Goal: Communication & Community: Ask a question

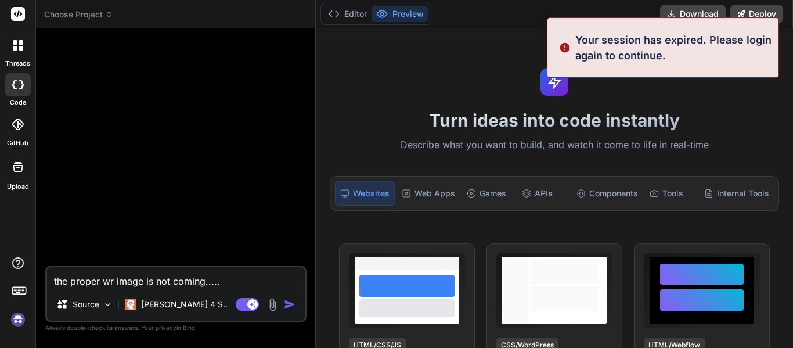
click at [19, 89] on icon at bounding box center [18, 84] width 12 height 9
click at [21, 62] on label "threads" at bounding box center [17, 64] width 25 height 10
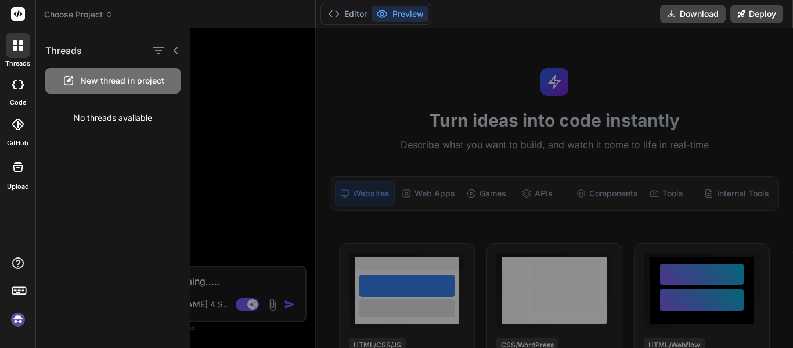
click at [243, 110] on div at bounding box center [509, 187] width 639 height 319
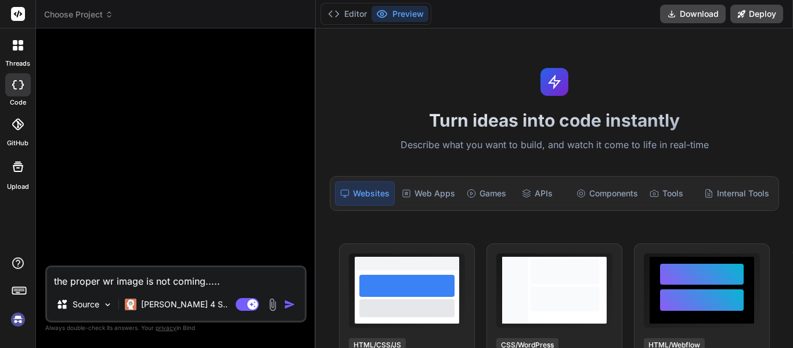
click at [26, 55] on div at bounding box center [18, 45] width 24 height 24
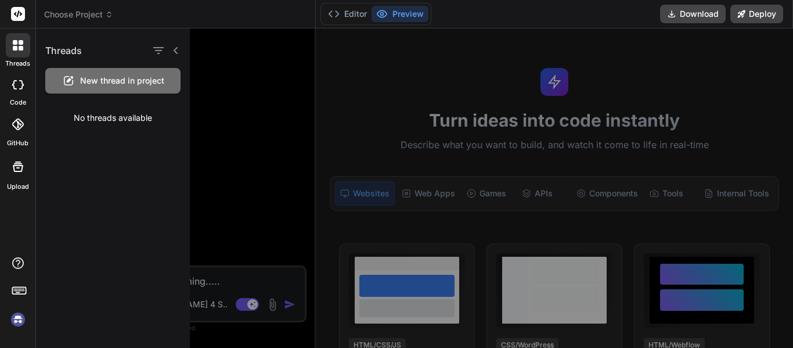
click at [93, 73] on div "New thread in project" at bounding box center [112, 81] width 135 height 26
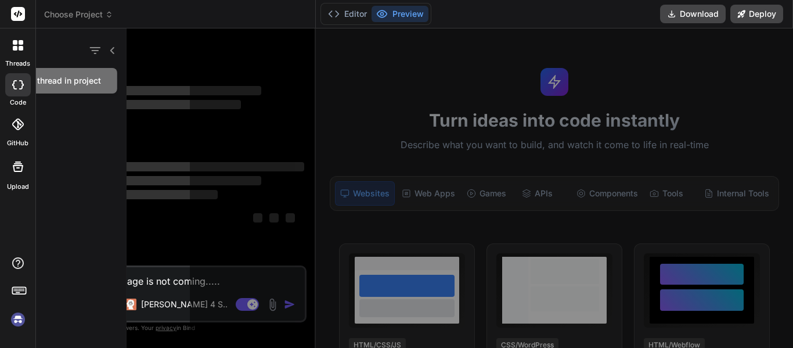
scroll to position [66, 0]
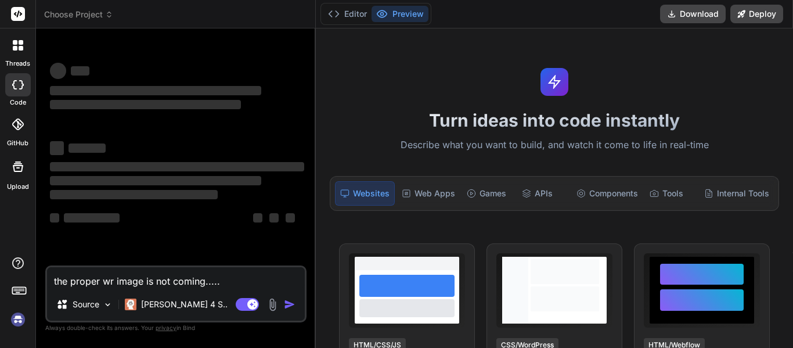
type textarea "x"
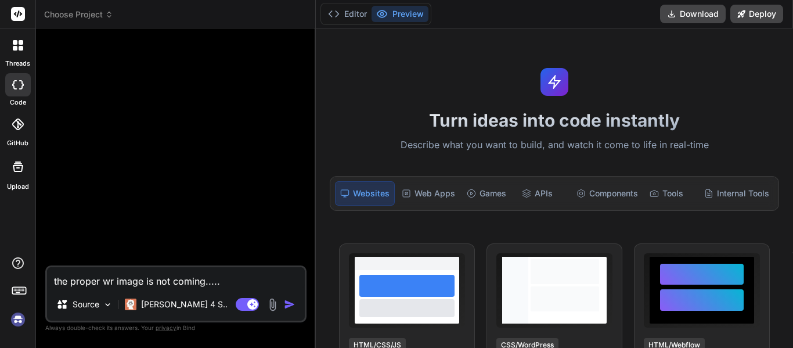
click at [238, 282] on textarea "the proper wr image is not coming....." at bounding box center [176, 277] width 258 height 21
type textarea "the proper wr image is not coming...."
type textarea "x"
type textarea "the proper wr image is not coming..."
type textarea "x"
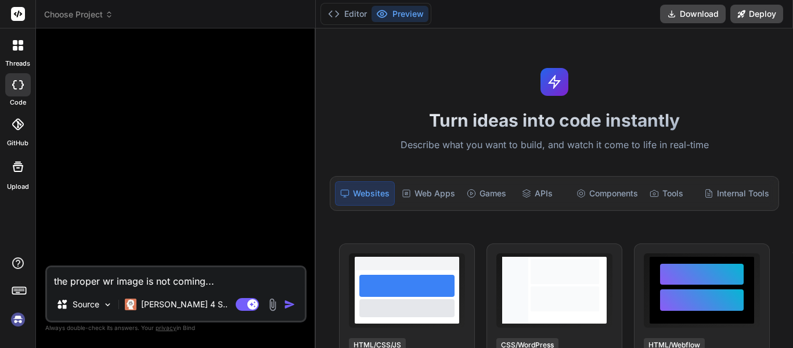
type textarea "the proper wr image is not coming.."
type textarea "x"
type textarea "the proper wr image is not coming."
type textarea "x"
type textarea "the proper wr image is not coming"
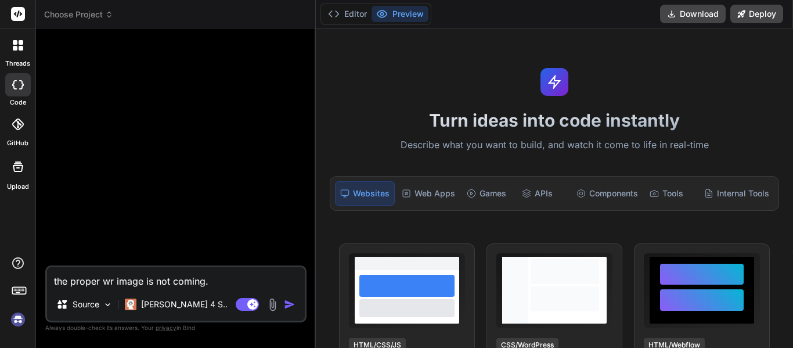
type textarea "x"
type textarea "the proper wr image is not comin"
type textarea "x"
type textarea "the proper wr image is not comi"
type textarea "x"
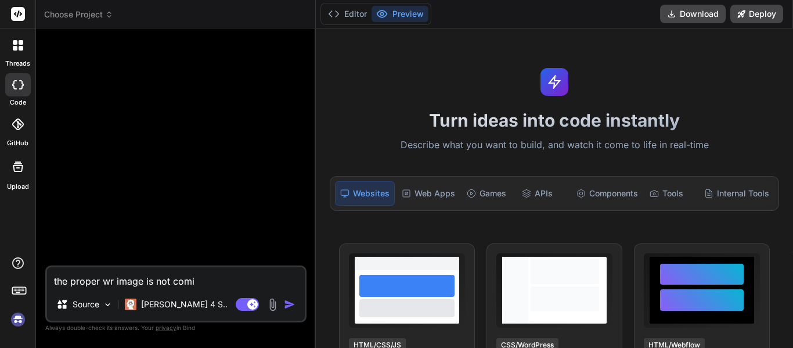
type textarea "the proper wr image is not com"
type textarea "x"
type textarea "the proper wr image is not co"
type textarea "x"
type textarea "the proper wr image is not c"
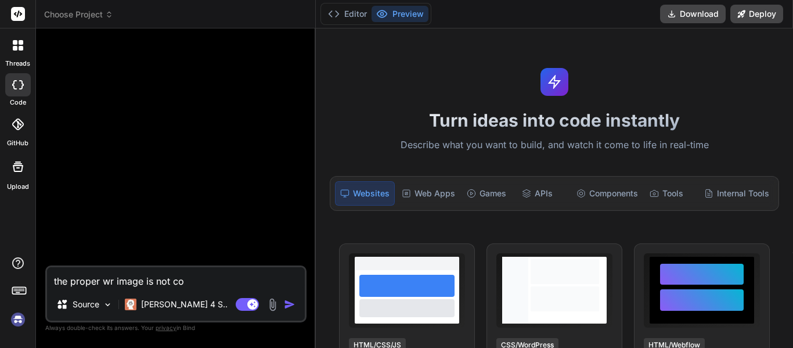
type textarea "x"
type textarea "the proper wr image is not"
type textarea "x"
type textarea "the proper wr image is not"
type textarea "x"
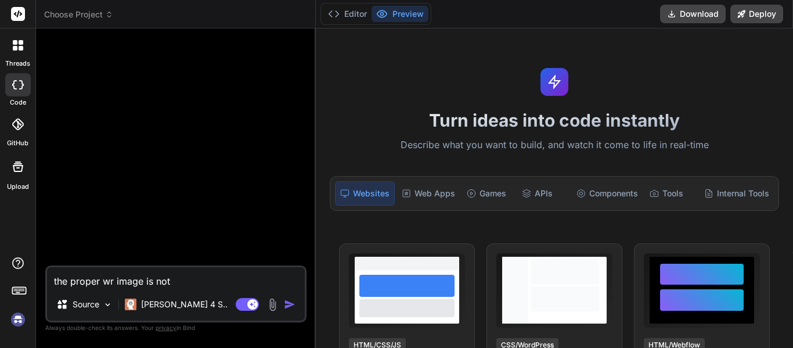
type textarea "the proper wr image is no"
type textarea "x"
type textarea "the proper wr image is n"
type textarea "x"
type textarea "the proper wr image is"
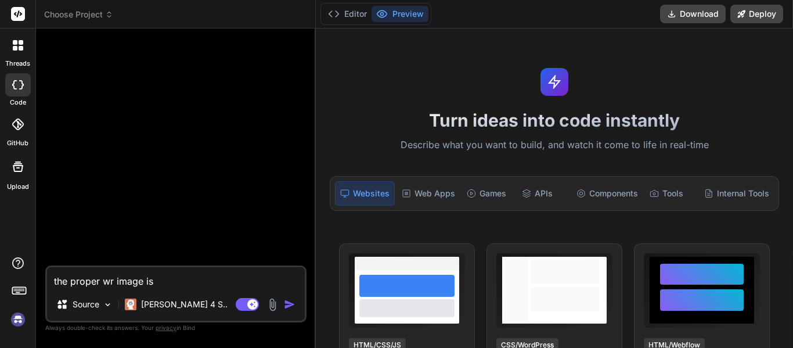
type textarea "x"
type textarea "the proper wr image is"
type textarea "x"
type textarea "the proper wr image i"
type textarea "x"
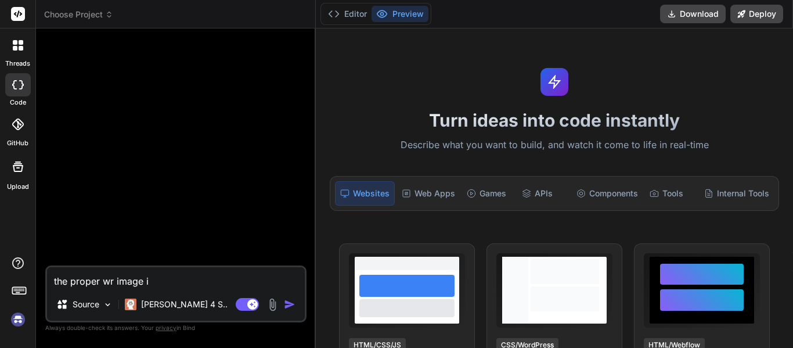
type textarea "the proper wr image"
type textarea "x"
type textarea "the proper wr image"
type textarea "x"
type textarea "the proper wr imag"
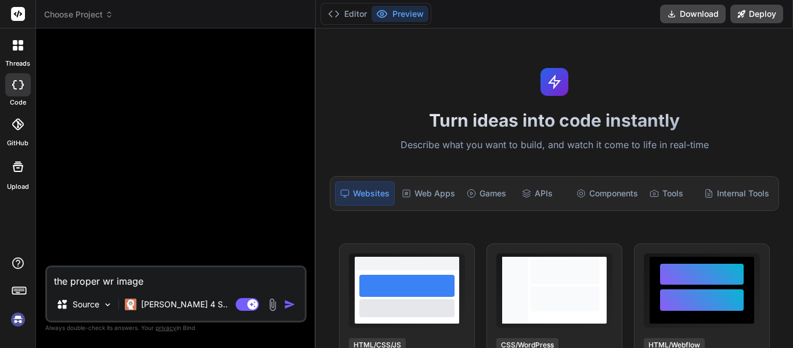
type textarea "x"
type textarea "the proper wr ima"
type textarea "x"
type textarea "the proper wr im"
type textarea "x"
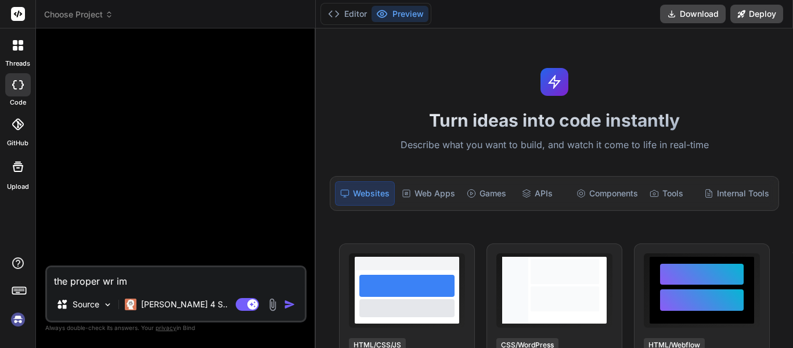
type textarea "the proper wr i"
type textarea "x"
type textarea "the proper wr"
type textarea "x"
type textarea "the proper wr"
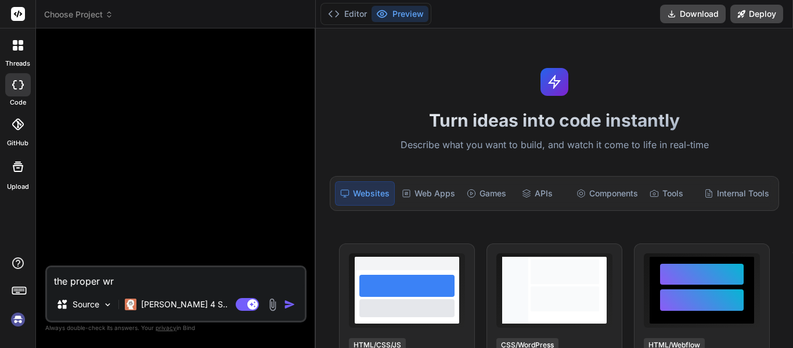
type textarea "x"
type textarea "the proper w"
type textarea "x"
type textarea "the proper"
type textarea "x"
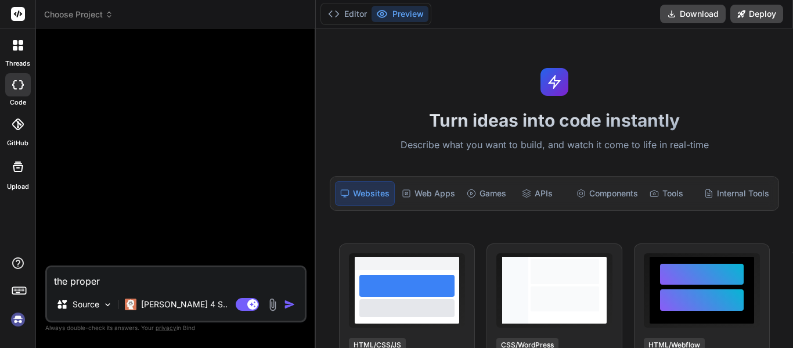
type textarea "the proper"
type textarea "x"
type textarea "the prope"
type textarea "x"
type textarea "the prop"
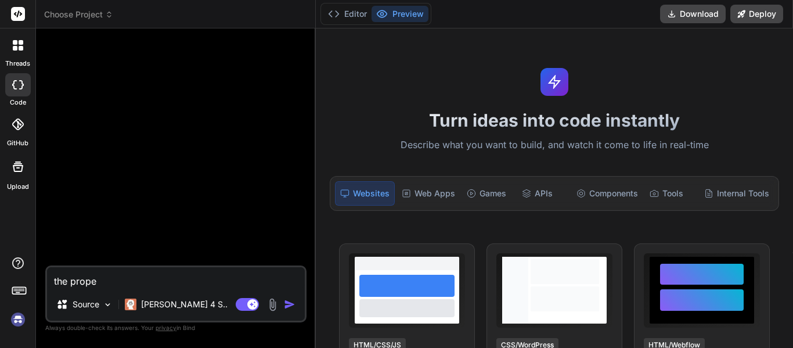
type textarea "x"
type textarea "the pro"
type textarea "x"
type textarea "the pr"
type textarea "x"
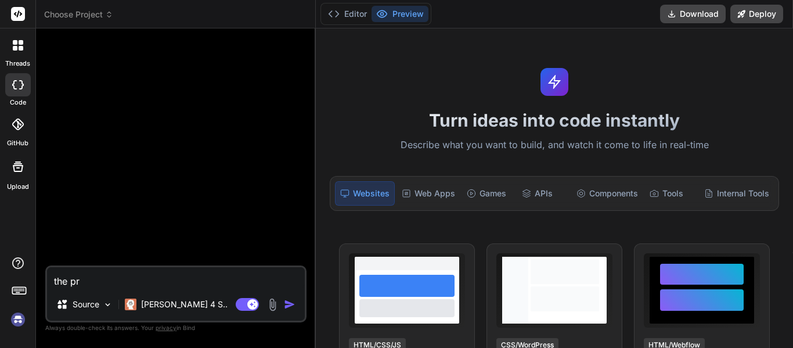
type textarea "the p"
type textarea "x"
type textarea "the"
type textarea "x"
type textarea "the"
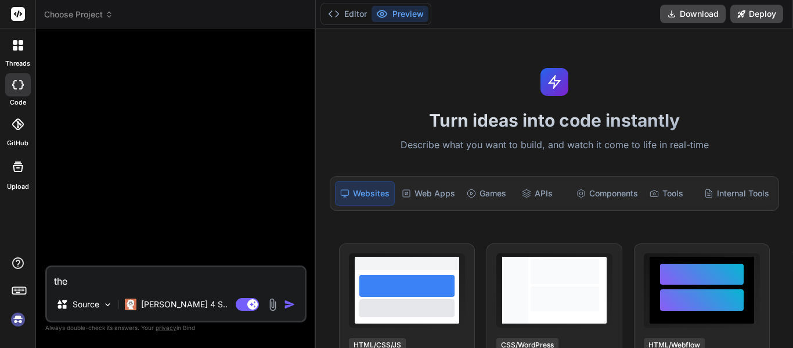
type textarea "x"
type textarea "th"
type textarea "x"
type textarea "t"
type textarea "x"
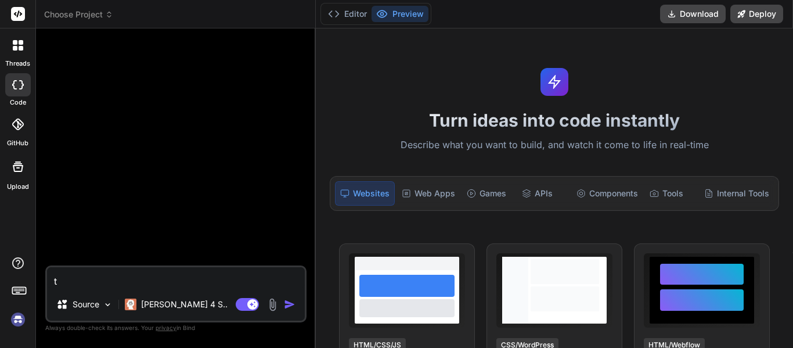
type textarea "x"
paste textarea ""Generate a full-stack marketing website for BETA-TECH LABS, a technology compa…"
type textarea ""Generate a full-stack marketing website for BETA-TECH LABS, a technology compa…"
type textarea "x"
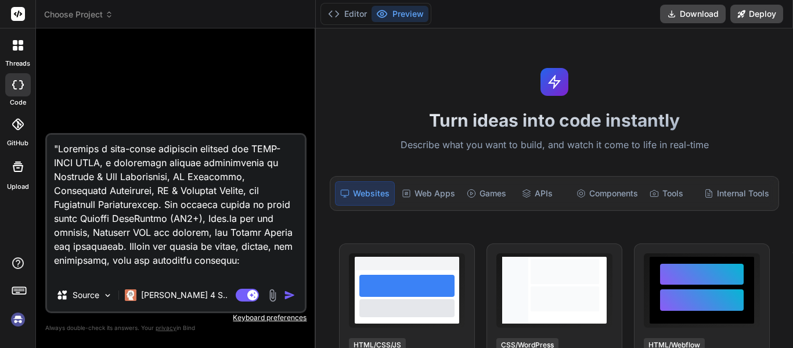
scroll to position [1033, 0]
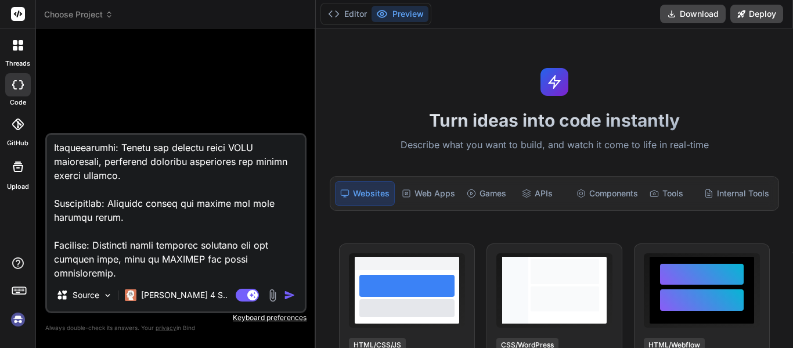
type textarea ""Generate a full-stack marketing website for BETA-TECH LABS, a technology compa…"
click at [287, 294] on img "button" at bounding box center [290, 295] width 12 height 12
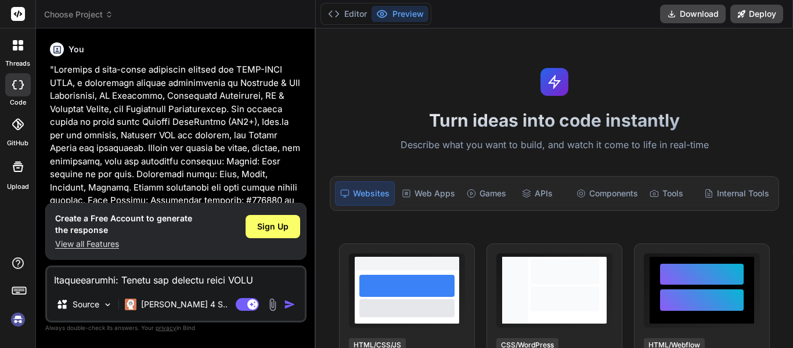
scroll to position [0, 0]
click at [272, 232] on span "Sign Up" at bounding box center [272, 227] width 31 height 12
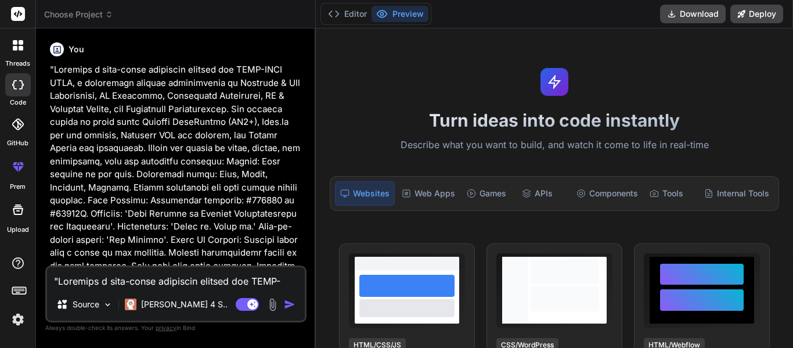
type textarea "x"
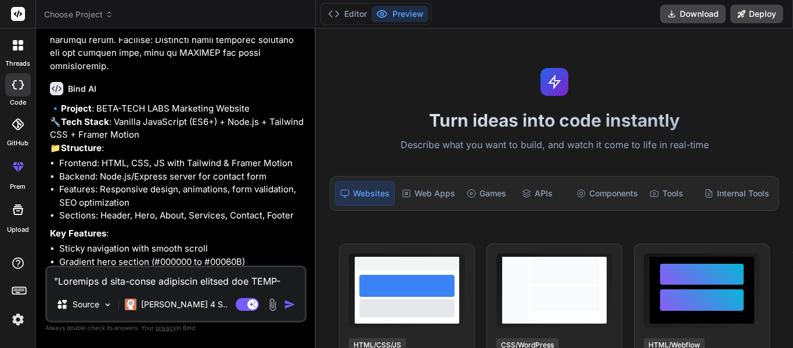
scroll to position [563, 0]
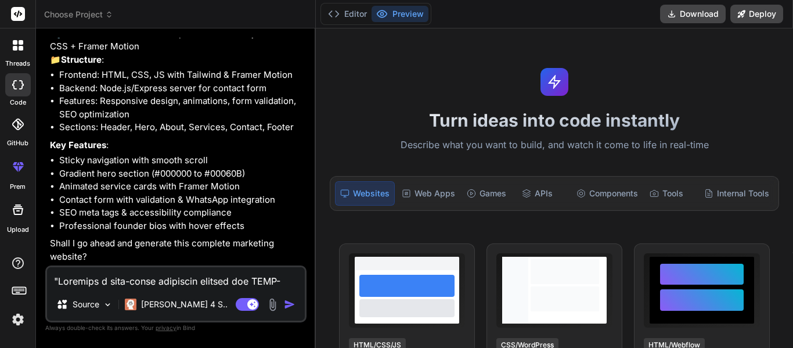
click at [152, 278] on textarea at bounding box center [176, 277] width 258 height 21
type textarea "y"
type textarea "x"
type textarea "ya"
type textarea "x"
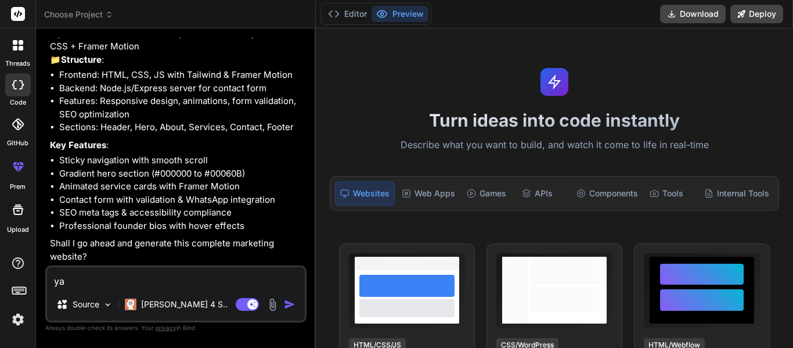
type textarea "ya"
type textarea "x"
type textarea "ya s"
type textarea "x"
type textarea "ya su"
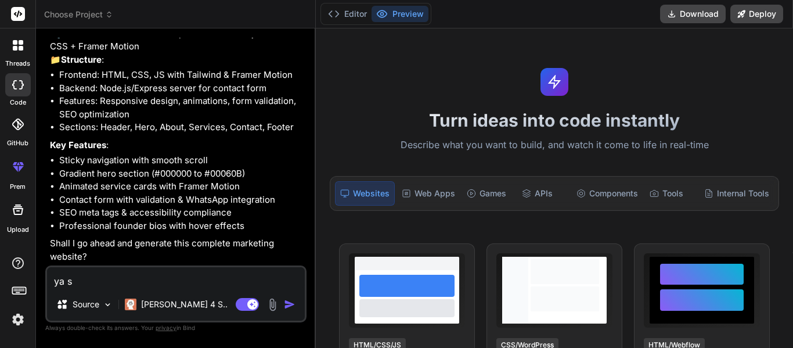
type textarea "x"
type textarea "ya sur"
type textarea "x"
type textarea "ya sure"
type textarea "x"
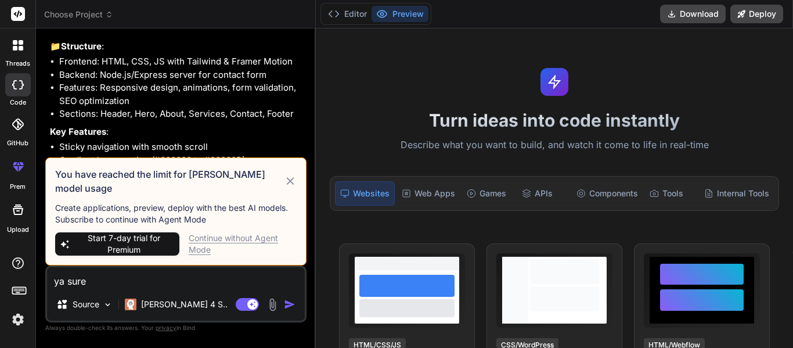
type textarea "ya sure"
click at [255, 238] on div "Continue without Agent Mode" at bounding box center [243, 243] width 108 height 23
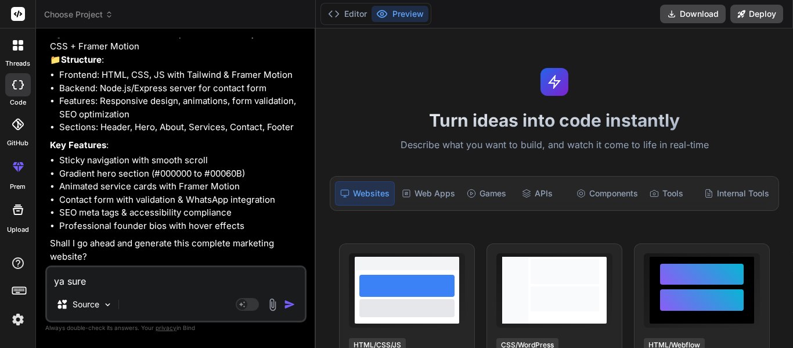
click at [289, 306] on img "button" at bounding box center [290, 305] width 12 height 12
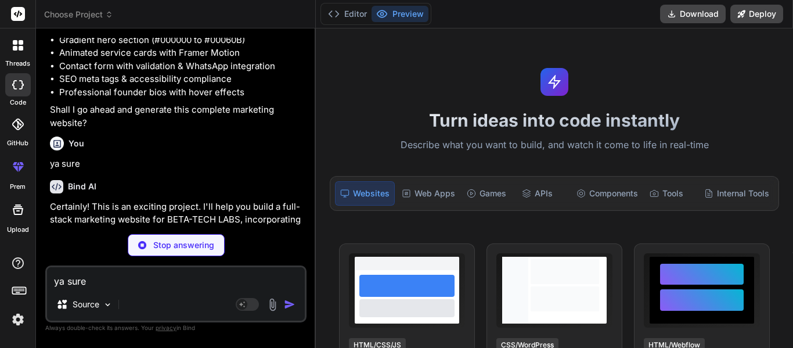
scroll to position [683, 0]
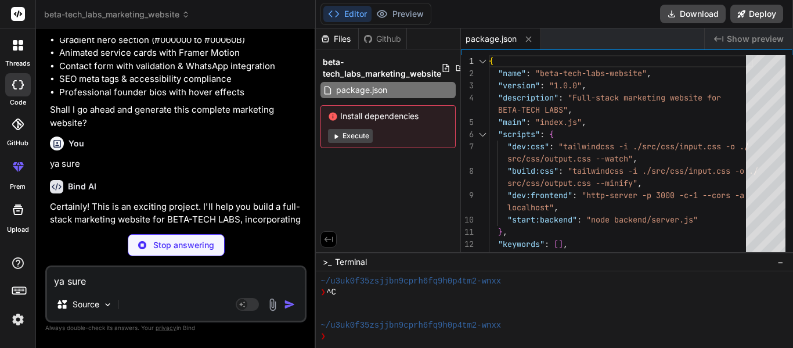
type textarea "x"
type textarea "}, }, plugins: [], }"
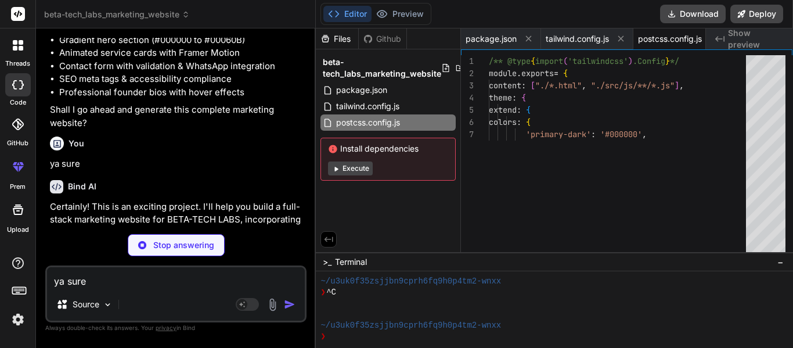
type textarea "x"
type textarea "module.exports = { plugins: { tailwindcss: {}, autoprefixer: {}, }, }"
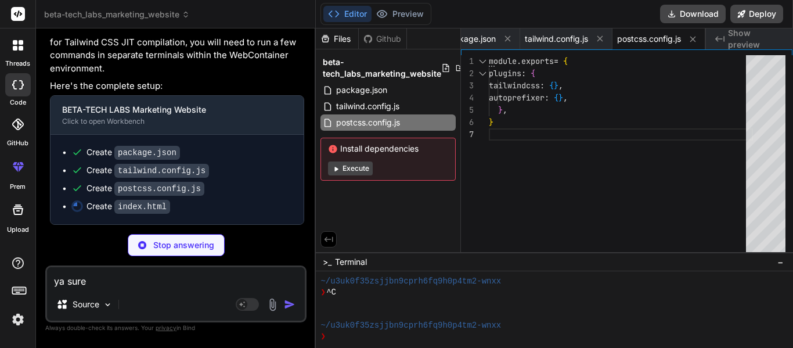
scroll to position [969, 0]
type textarea "x"
type textarea "<script src="./src/js/main.js"></script> <script src="./src/js/animations.js"><…"
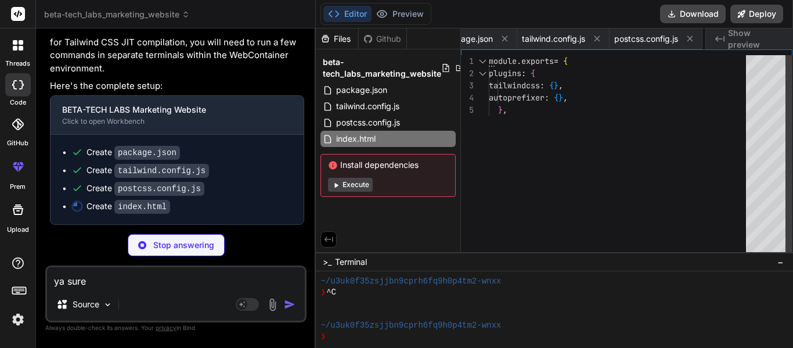
type textarea "x"
type textarea ".animate-fade-in-up.delay-200 { animation-delay: 0.2s; } .animate-fade-in-up.de…"
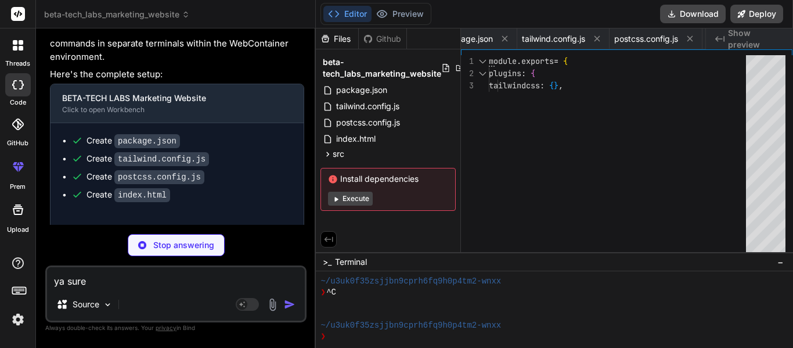
type textarea "x"
type textarea "}); card.addEventListener('mouseleave', () => { animate(card.querySelector('img…"
type textarea "x"
type textarea ""author": "", "license": "ISC", "dependencies": { "cors": "^2.8.5", "dotenv": "…"
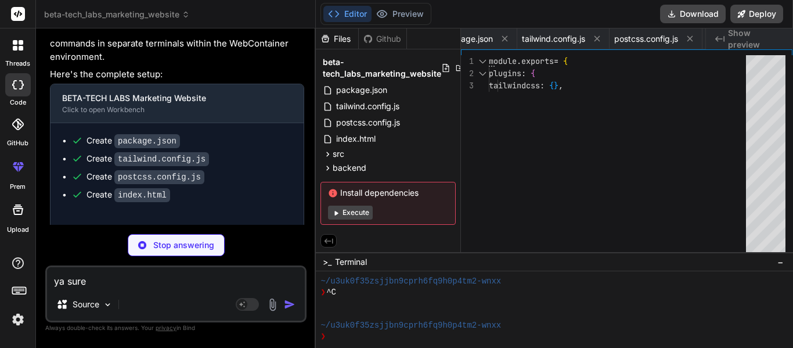
type textarea "x"
type textarea "console.log(`Backend server running on port ${PORT}`); console.log(`Access it a…"
type textarea "x"
type textarea "# Backend Email Configuration # Replace with your actual Gmail address and app …"
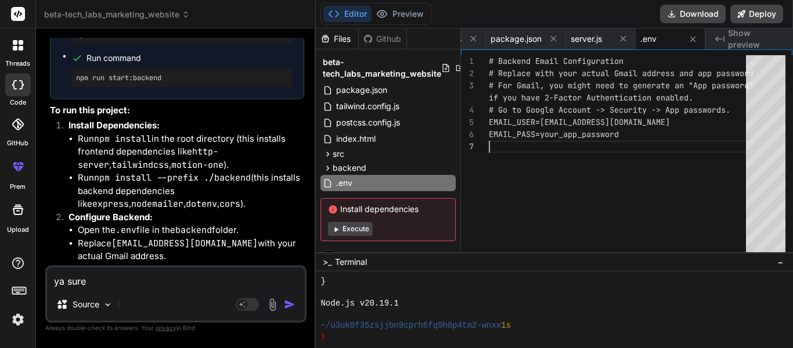
scroll to position [0, 0]
click at [501, 136] on div "# Backend Email Configuration # Replace with your actual Gmail address and app …" at bounding box center [621, 156] width 264 height 203
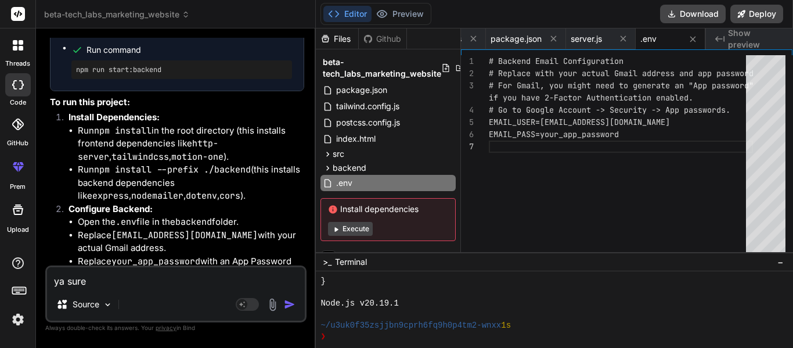
scroll to position [1425, 0]
click at [364, 225] on button "Execute" at bounding box center [350, 229] width 45 height 14
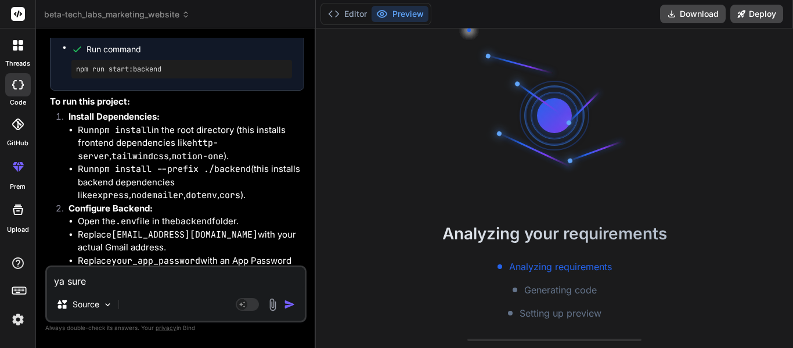
scroll to position [1092, 0]
type textarea "x"
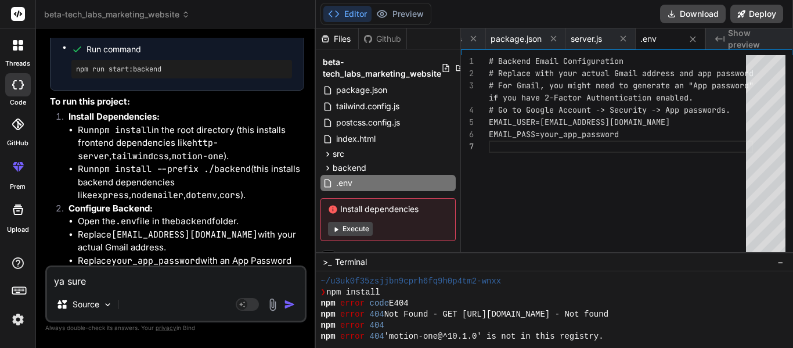
scroll to position [1130, 0]
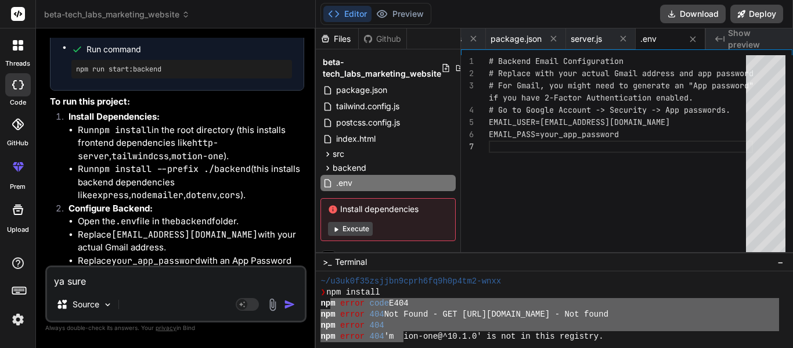
drag, startPoint x: 330, startPoint y: 307, endPoint x: 401, endPoint y: 332, distance: 75.5
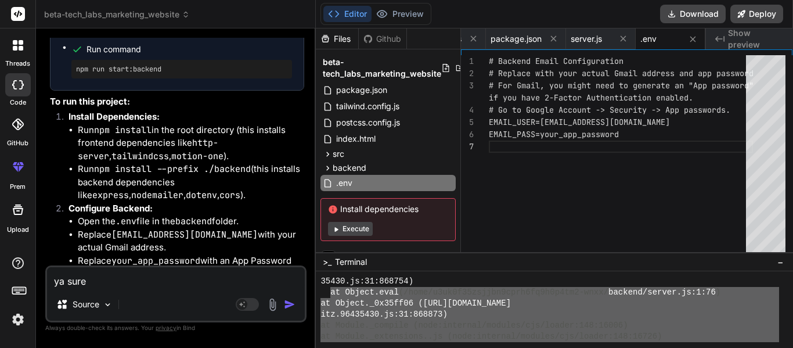
scroll to position [1214, 0]
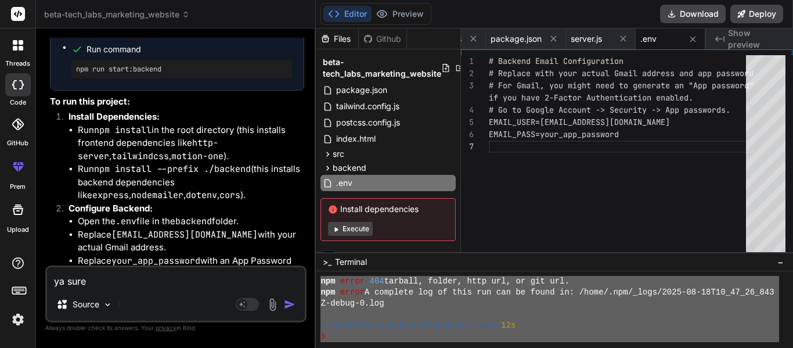
drag, startPoint x: 330, startPoint y: 291, endPoint x: 517, endPoint y: 375, distance: 205.1
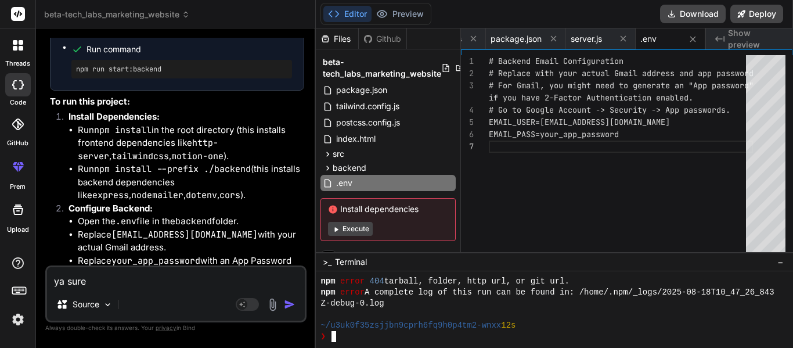
scroll to position [1247, 0]
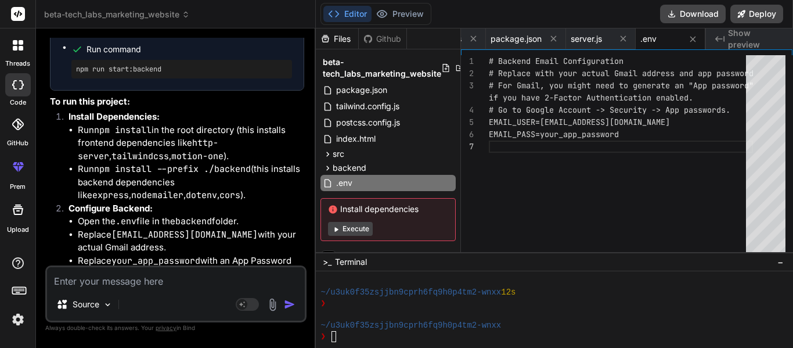
click at [208, 283] on textarea at bounding box center [176, 277] width 258 height 21
paste textarea ""Generate a full-stack marketing website for BETA-TECH LABS, a technology compa…"
type textarea ""Generate a full-stack marketing website for BETA-TECH LABS, a technology compa…"
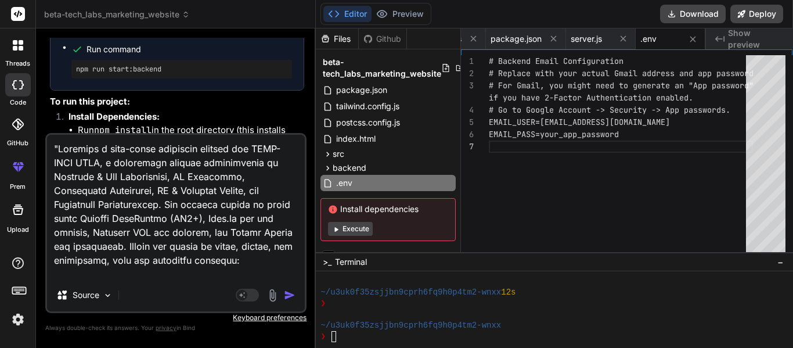
scroll to position [1033, 0]
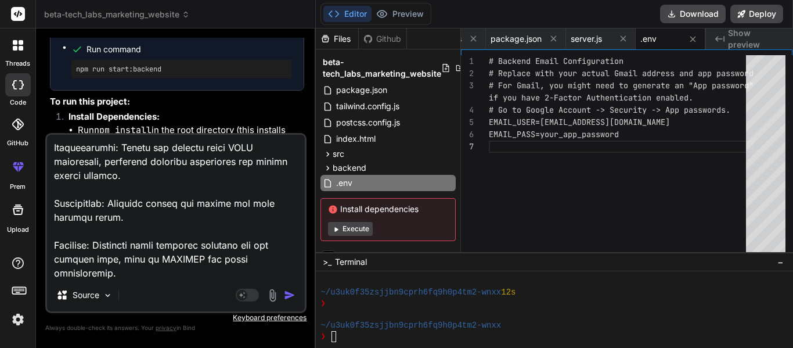
type textarea "x"
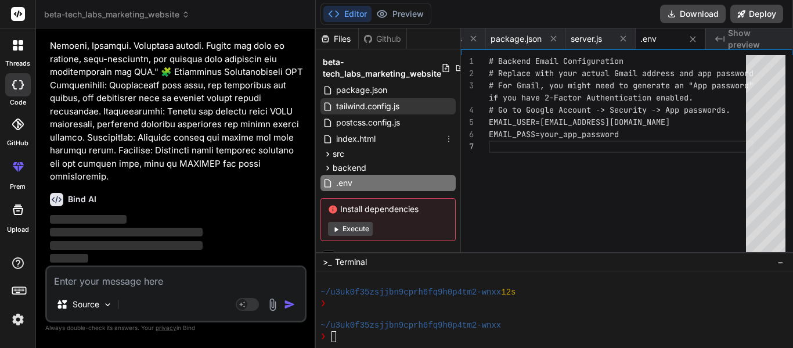
scroll to position [2792, 0]
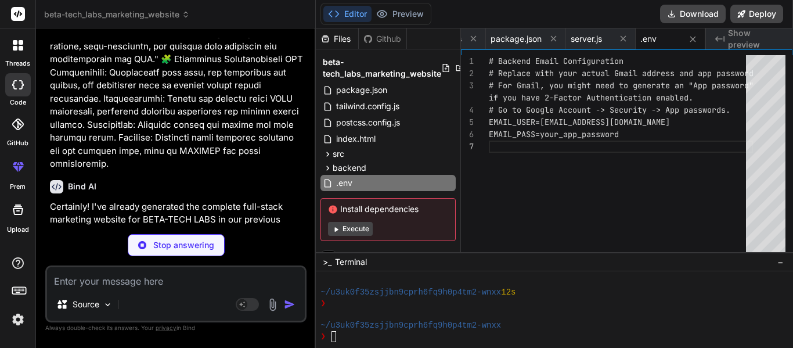
type textarea "x"
type textarea ""http-server": "^14.1.1", "motion-one": "^10.1.0", "postcss": "^[DATE]", "tailw…"
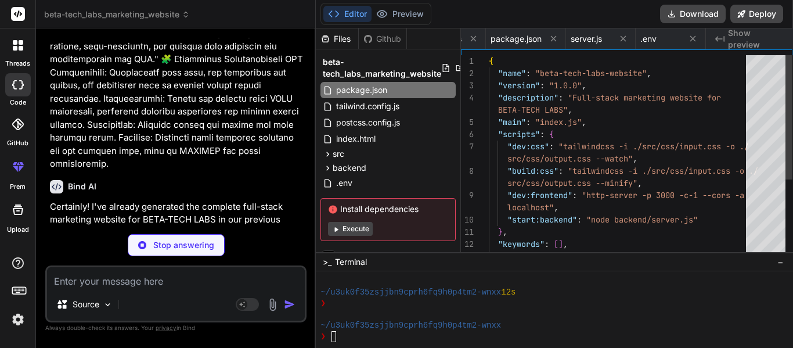
scroll to position [0, 0]
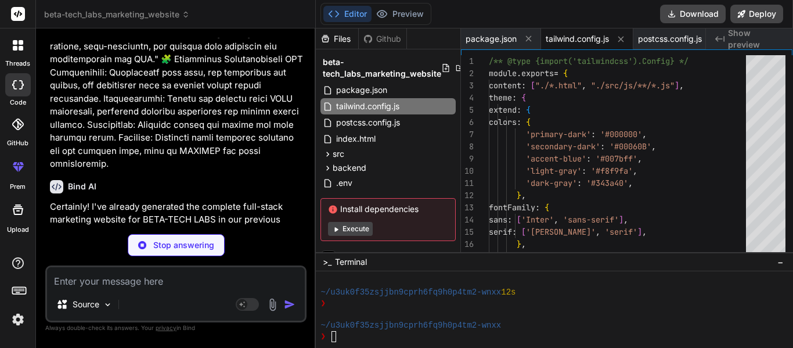
type textarea "x"
type textarea "}, }, plugins: [], }"
type textarea "x"
type textarea "module.exports = { plugins: { tailwindcss: {}, autoprefixer: {}, }, }"
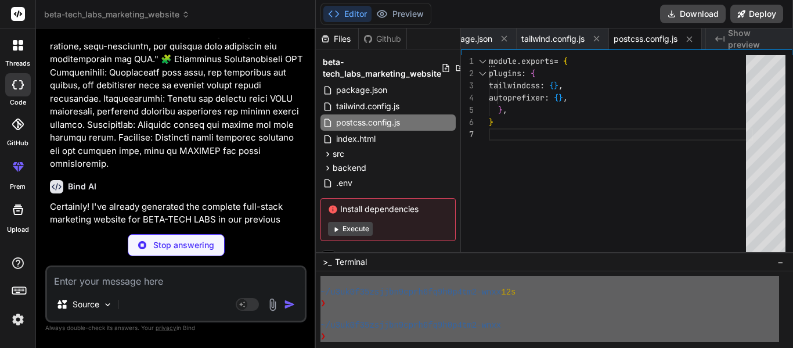
scroll to position [1247, 0]
drag, startPoint x: 321, startPoint y: 294, endPoint x: 412, endPoint y: 375, distance: 121.8
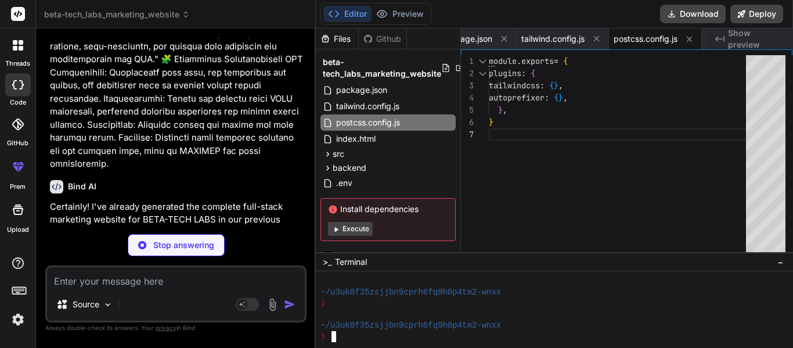
scroll to position [1280, 0]
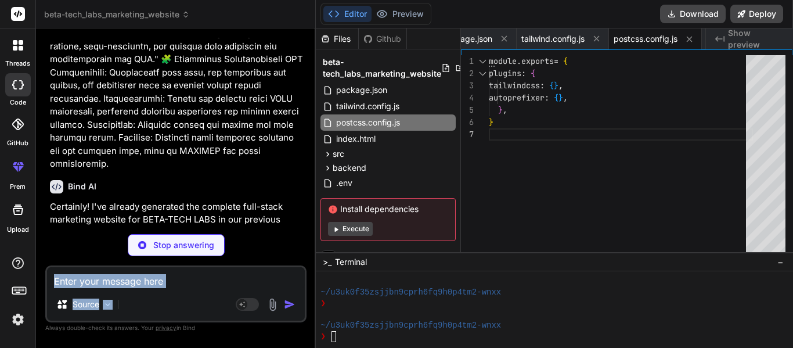
drag, startPoint x: 233, startPoint y: 290, endPoint x: 225, endPoint y: 280, distance: 13.6
click at [225, 280] on div "Source Agent Mode. When this toggle is activated, AI automatically makes decisi…" at bounding box center [175, 293] width 261 height 57
type textarea "x"
type textarea "<script src="./src/js/main.js"></script> <script src="./src/js/animations.js"><…"
click at [225, 280] on textarea at bounding box center [176, 277] width 258 height 21
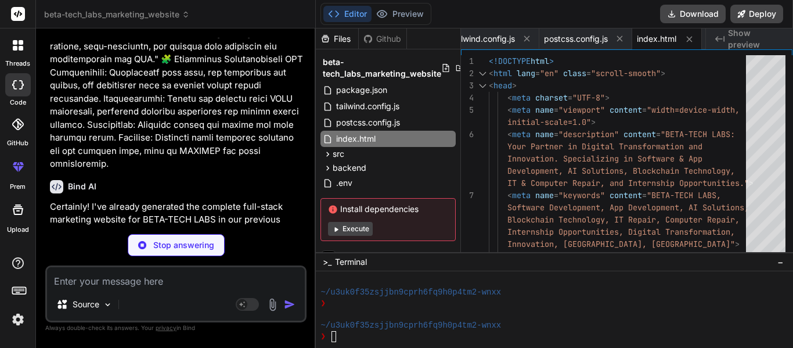
click at [225, 280] on textarea at bounding box center [176, 277] width 258 height 21
type textarea "x"
type textarea ".animate-fade-in-up.delay-200 { animation-delay: 0.2s; } .animate-fade-in-up.de…"
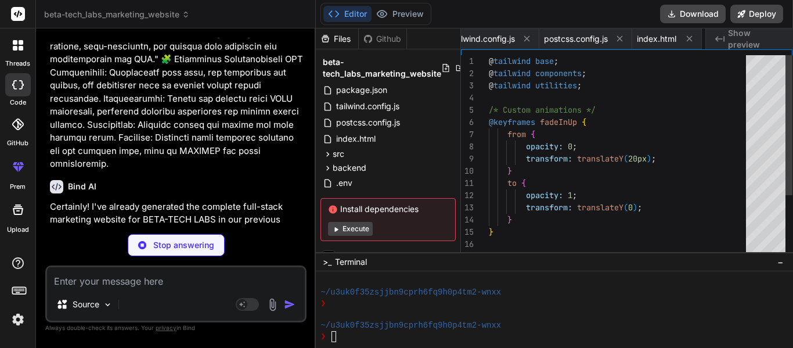
scroll to position [0, 164]
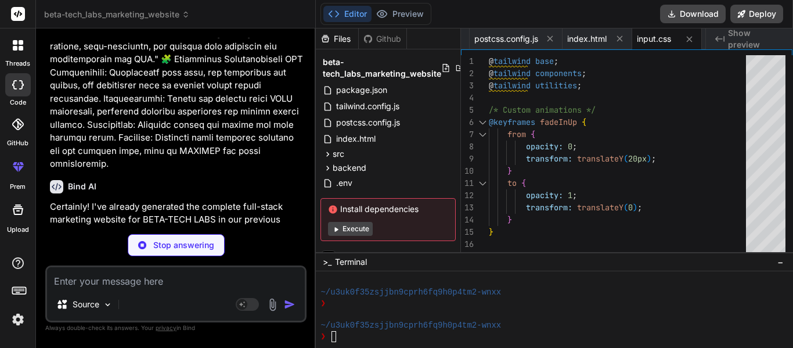
type textarea "x"
paste textarea ""Generate a full-stack marketing website for BETA-TECH LABS, a technology compa…"
type textarea ""Generate a full-stack marketing website for BETA-TECH LABS, a technology compa…"
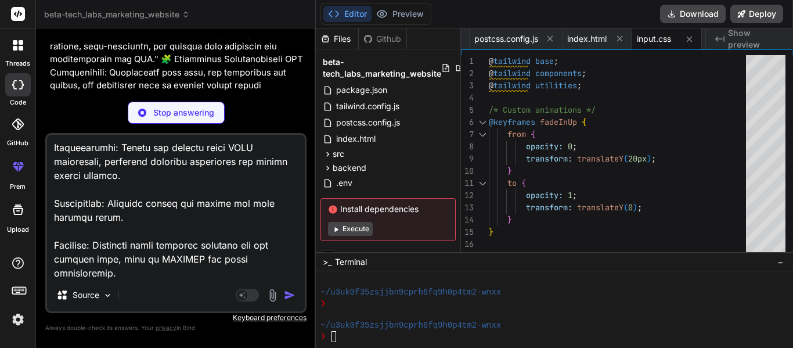
type textarea "x"
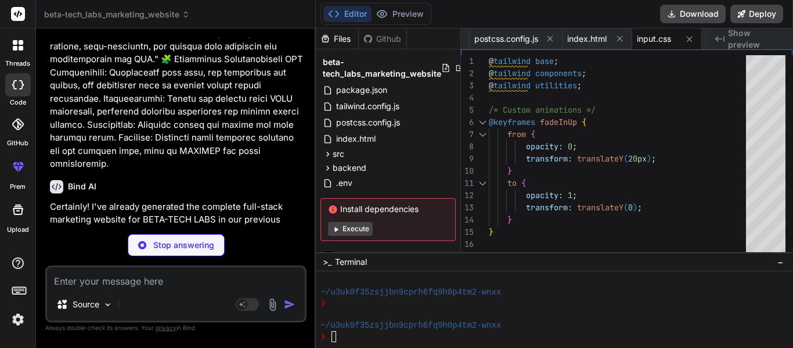
scroll to position [0, 0]
type textarea "x"
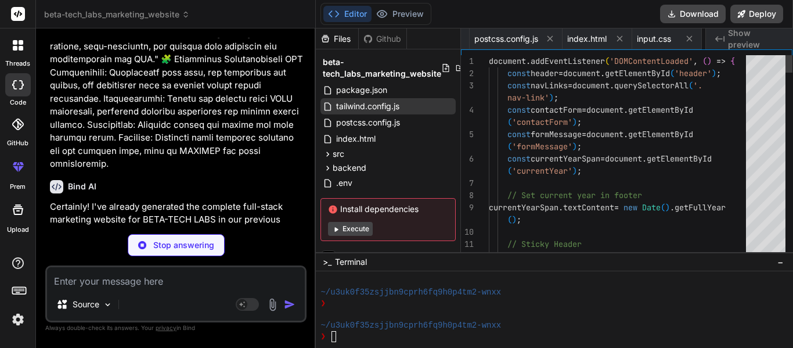
scroll to position [0, 233]
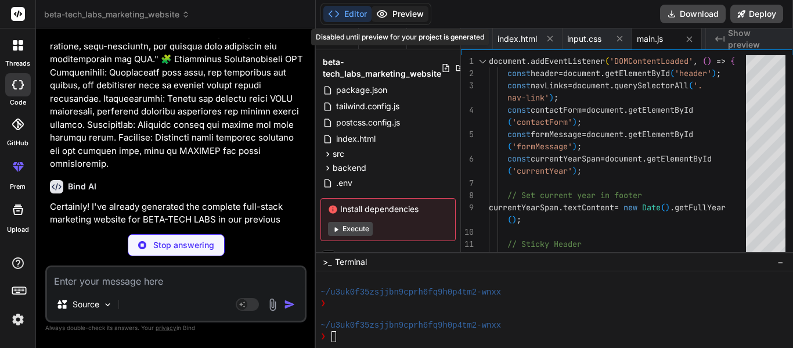
type textarea "x"
type textarea "}); card.addEventListener('mouseleave', () => { animate(card.querySelector('img…"
type textarea "x"
type textarea ""author": "", "license": "ISC", "dependencies": { "cors": "^2.8.5", "dotenv": "…"
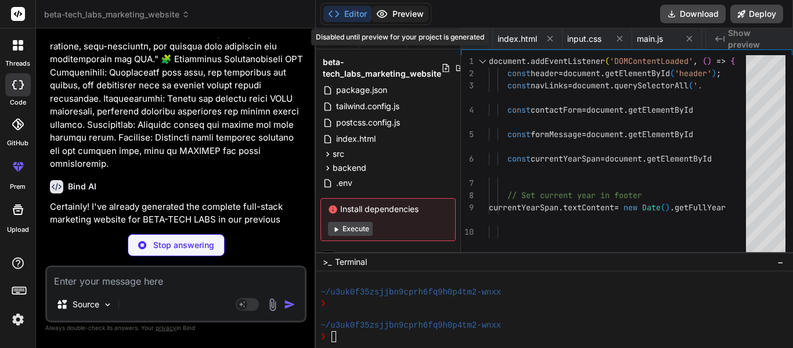
type textarea "x"
type textarea "console.log(`Backend server running on port ${PORT}`); console.log(`Access it a…"
type textarea "x"
type textarea "# Backend Email Configuration # Replace with your actual Gmail address and app …"
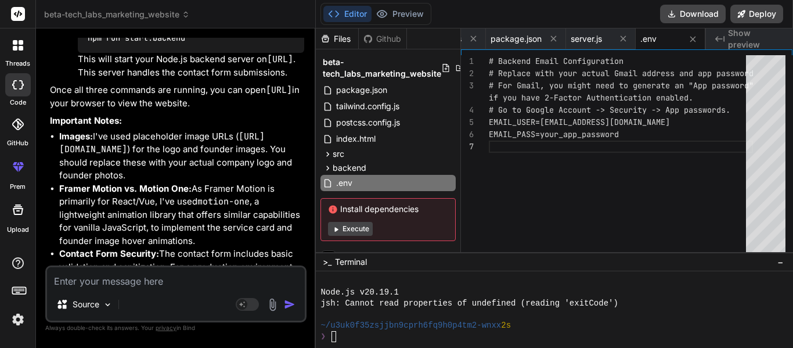
scroll to position [4267, 0]
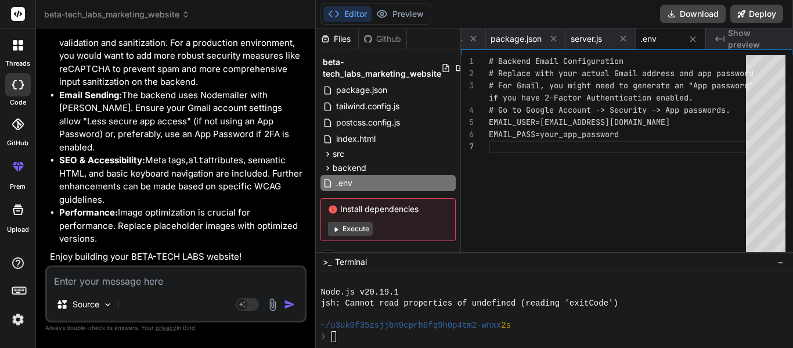
click at [199, 151] on li "Email Sending: The backend uses Nodemailer with Gmail. Ensure your Gmail accoun…" at bounding box center [181, 122] width 245 height 66
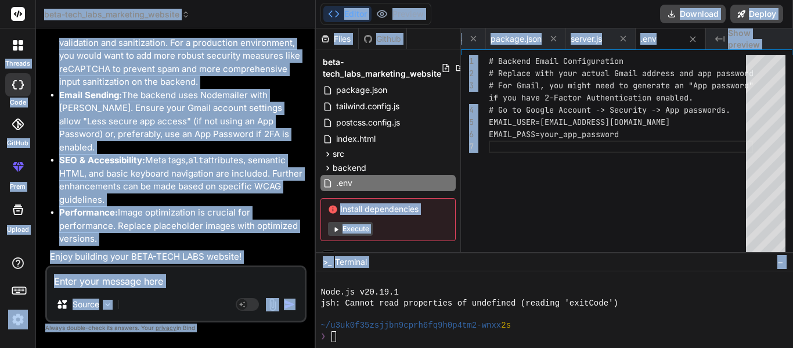
click at [228, 184] on li "SEO & Accessibility: Meta tags, alt attributes, semantic HTML, and basic keyboa…" at bounding box center [181, 180] width 245 height 52
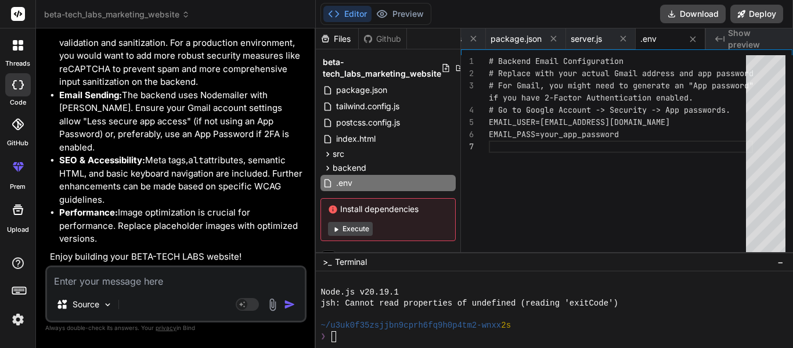
click at [228, 184] on li "SEO & Accessibility: Meta tags, alt attributes, semantic HTML, and basic keyboa…" at bounding box center [181, 180] width 245 height 52
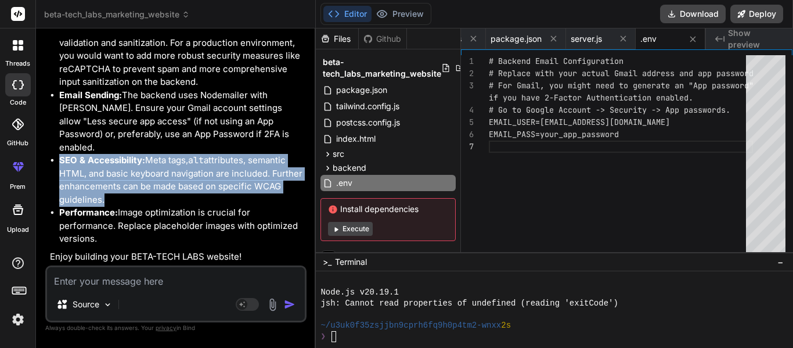
click at [228, 184] on li "SEO & Accessibility: Meta tags, alt attributes, semantic HTML, and basic keyboa…" at bounding box center [181, 180] width 245 height 52
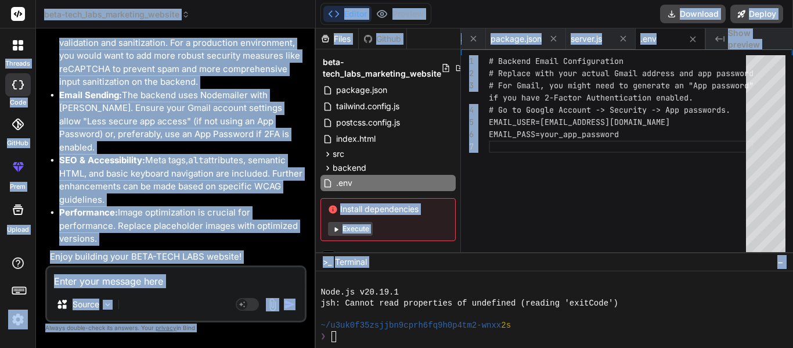
click at [228, 184] on li "SEO & Accessibility: Meta tags, alt attributes, semantic HTML, and basic keyboa…" at bounding box center [181, 180] width 245 height 52
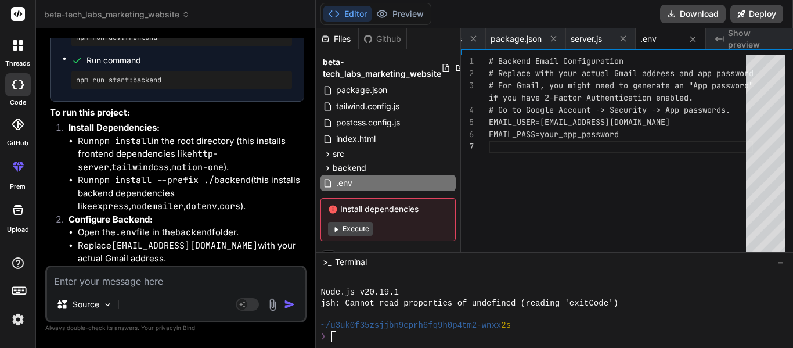
scroll to position [1420, 0]
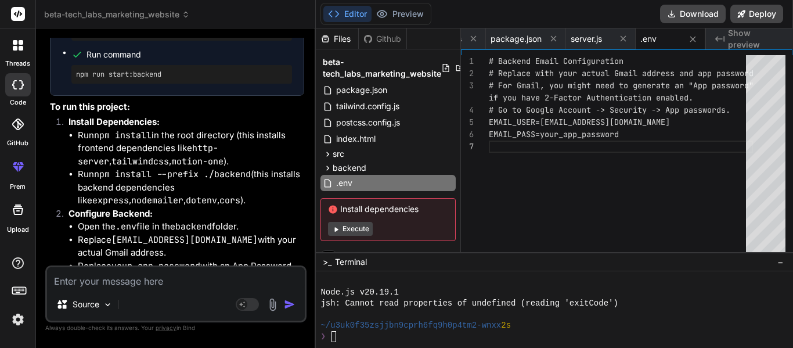
click at [352, 234] on button "Execute" at bounding box center [350, 229] width 45 height 14
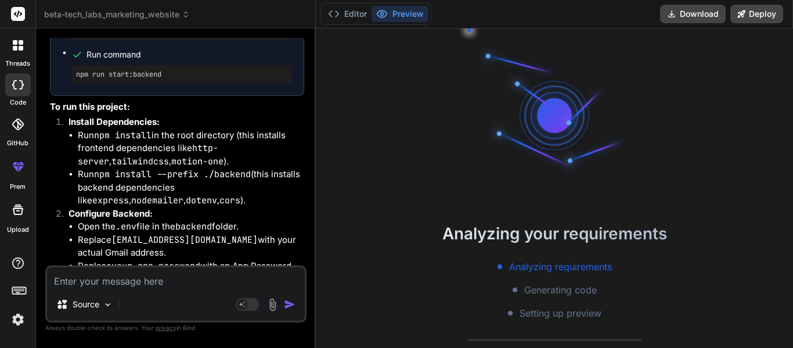
scroll to position [2284, 0]
type textarea "x"
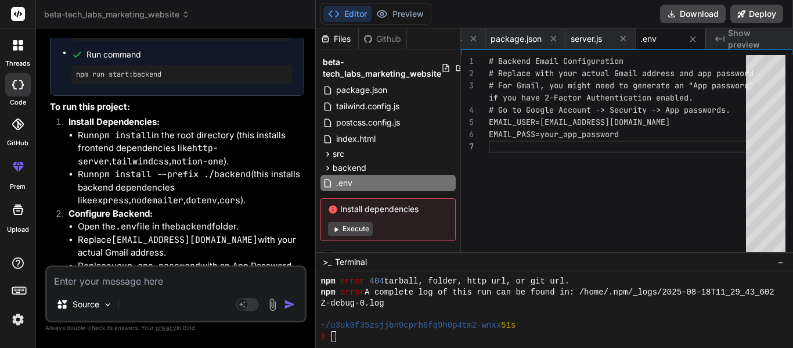
scroll to position [2406, 0]
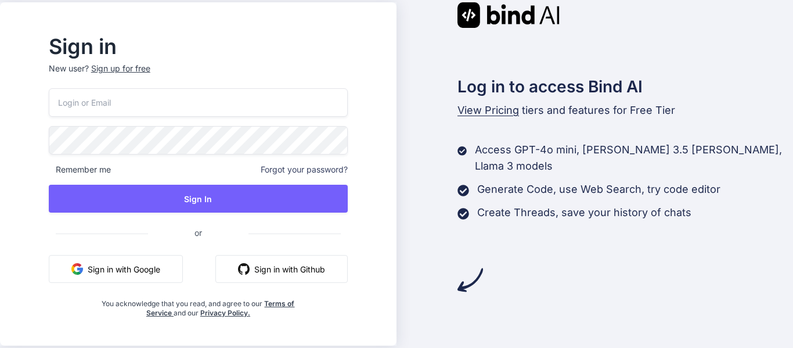
click at [164, 272] on button "Sign in with Google" at bounding box center [116, 269] width 134 height 28
